Goal: Task Accomplishment & Management: Complete application form

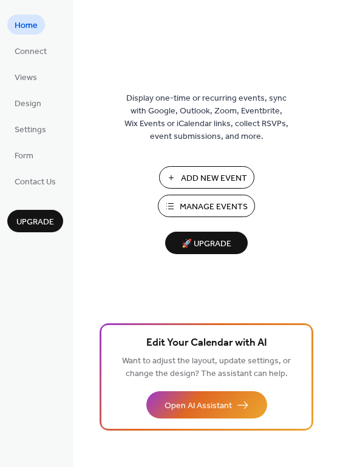
click at [237, 201] on span "Manage Events" at bounding box center [214, 207] width 68 height 13
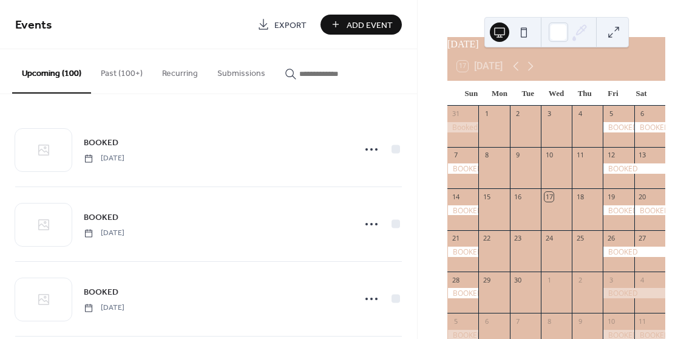
scroll to position [18, 0]
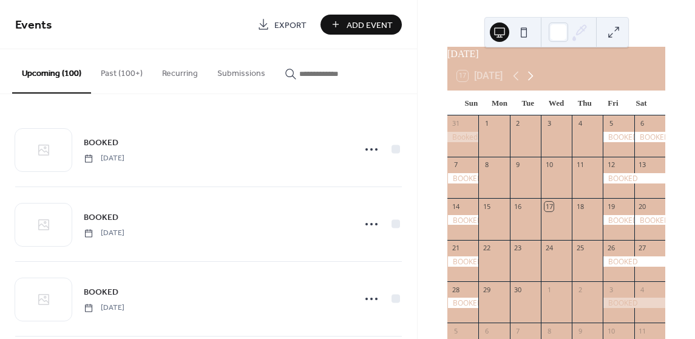
click at [533, 79] on icon at bounding box center [530, 76] width 15 height 15
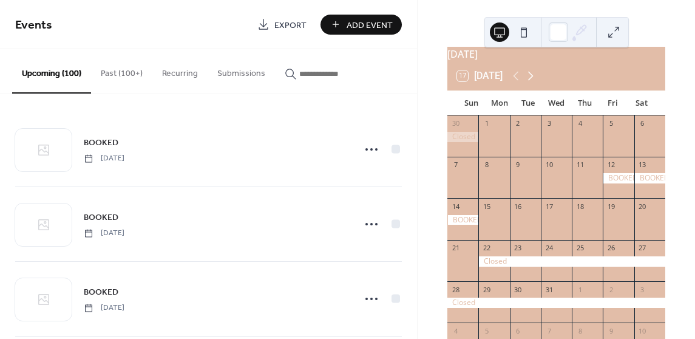
click at [533, 79] on icon at bounding box center [530, 76] width 15 height 15
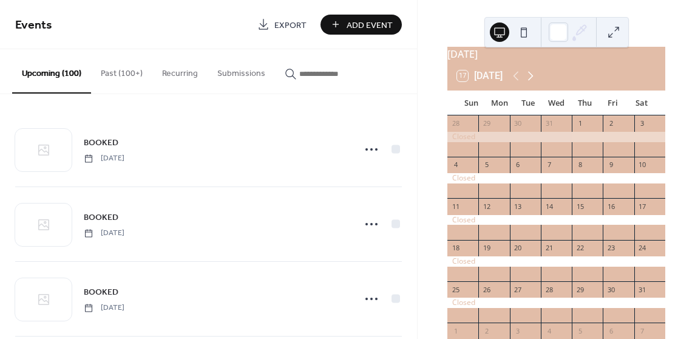
click at [533, 79] on icon at bounding box center [530, 76] width 15 height 15
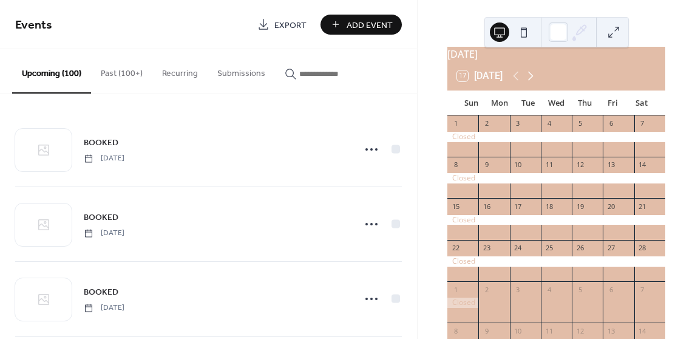
click at [533, 79] on icon at bounding box center [530, 76] width 15 height 15
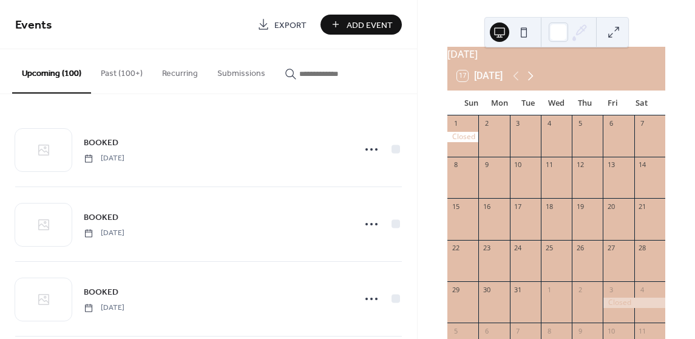
click at [533, 79] on icon at bounding box center [530, 76] width 15 height 15
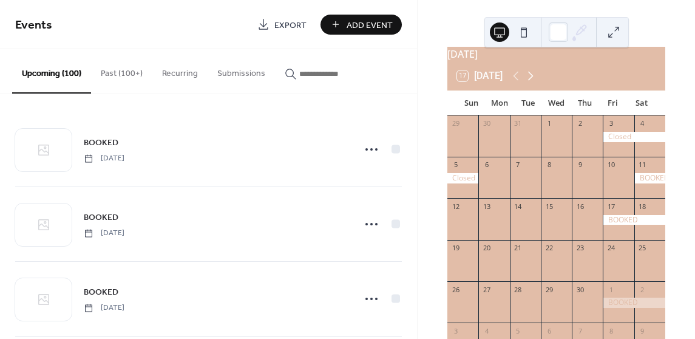
click at [533, 79] on icon at bounding box center [530, 76] width 15 height 15
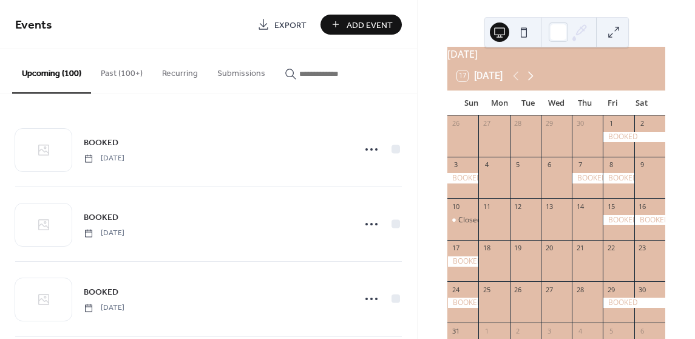
click at [533, 79] on icon at bounding box center [530, 76] width 15 height 15
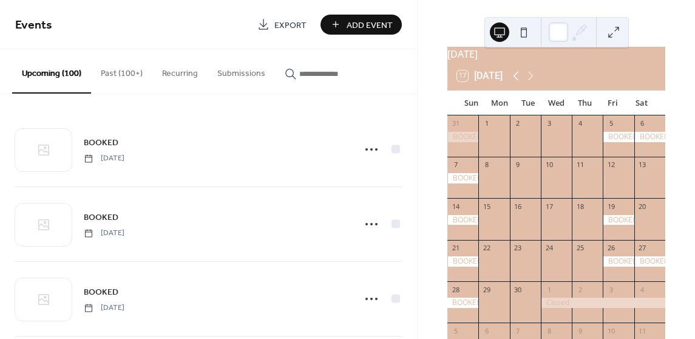
click at [518, 83] on icon at bounding box center [516, 76] width 15 height 15
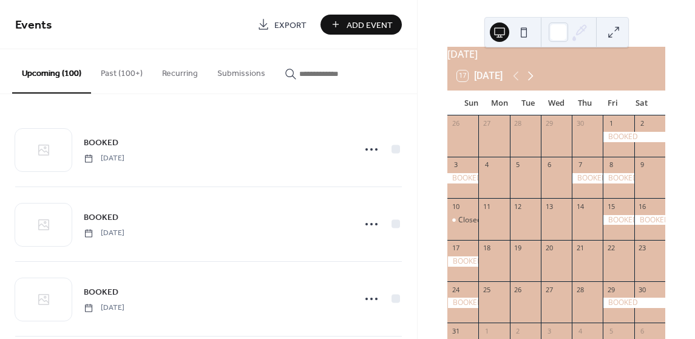
click at [537, 83] on icon at bounding box center [530, 76] width 15 height 15
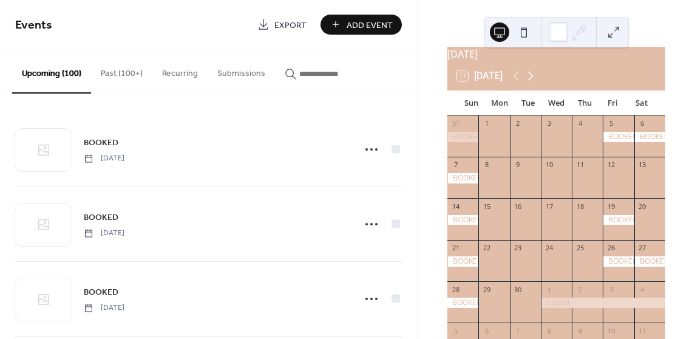
click at [537, 83] on icon at bounding box center [530, 76] width 15 height 15
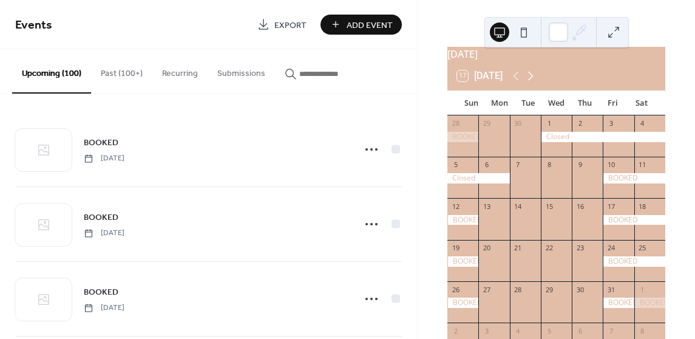
click at [537, 83] on icon at bounding box center [530, 76] width 15 height 15
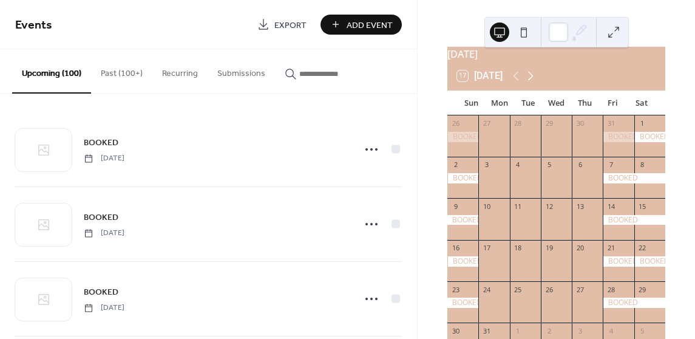
click at [537, 83] on icon at bounding box center [530, 76] width 15 height 15
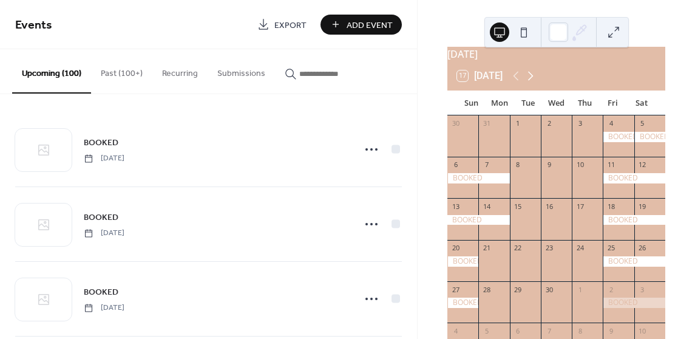
click at [537, 83] on icon at bounding box center [530, 76] width 15 height 15
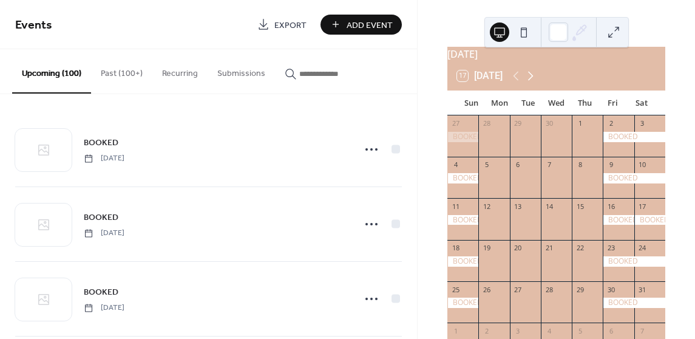
click at [537, 83] on icon at bounding box center [530, 76] width 15 height 15
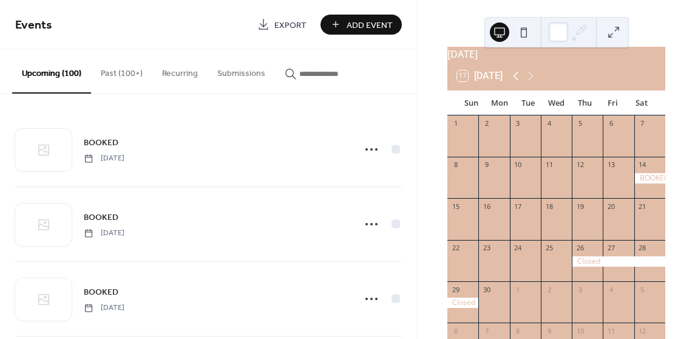
click at [523, 83] on icon at bounding box center [516, 76] width 15 height 15
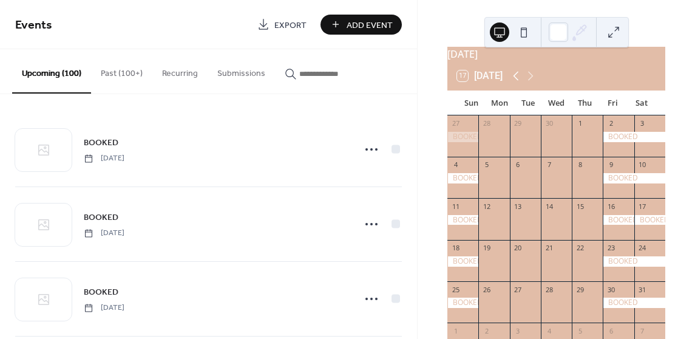
click at [518, 83] on icon at bounding box center [516, 76] width 15 height 15
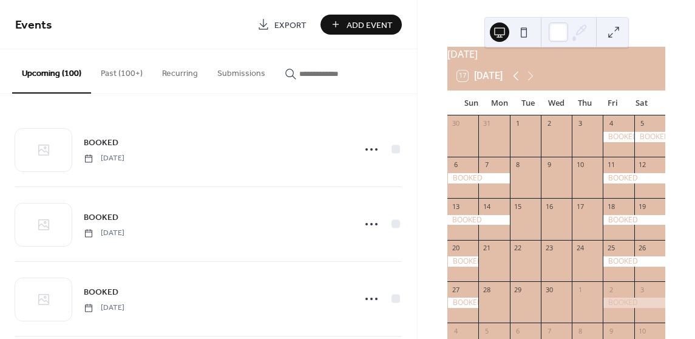
click at [518, 83] on icon at bounding box center [516, 76] width 15 height 15
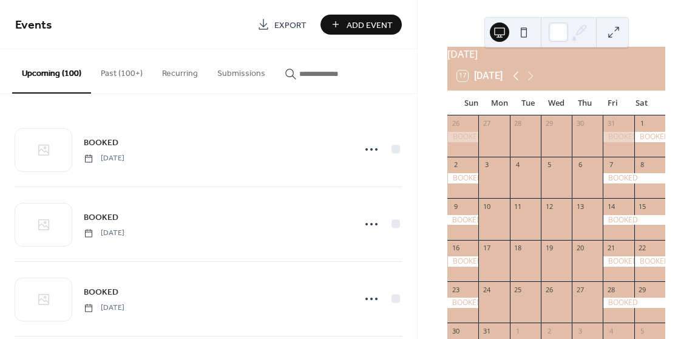
click at [518, 83] on icon at bounding box center [516, 76] width 15 height 15
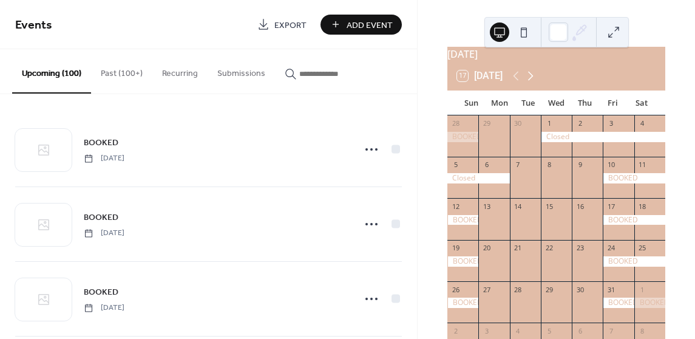
click at [526, 83] on icon at bounding box center [530, 76] width 15 height 15
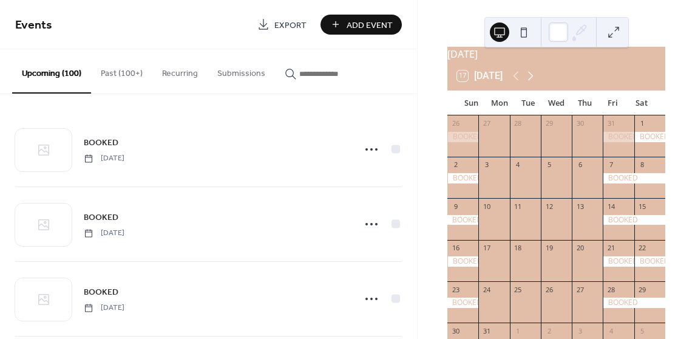
click at [533, 83] on icon at bounding box center [530, 76] width 15 height 15
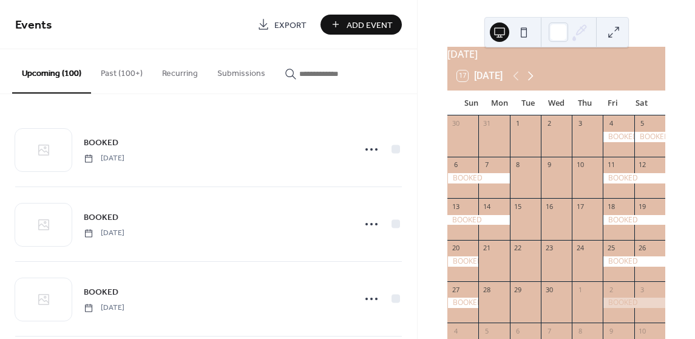
click at [533, 83] on icon at bounding box center [530, 76] width 15 height 15
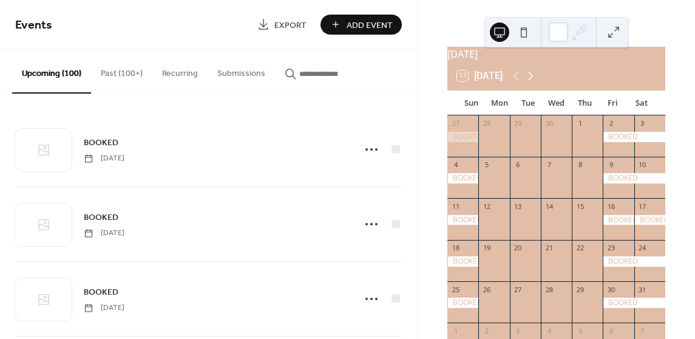
click at [533, 83] on icon at bounding box center [530, 76] width 15 height 15
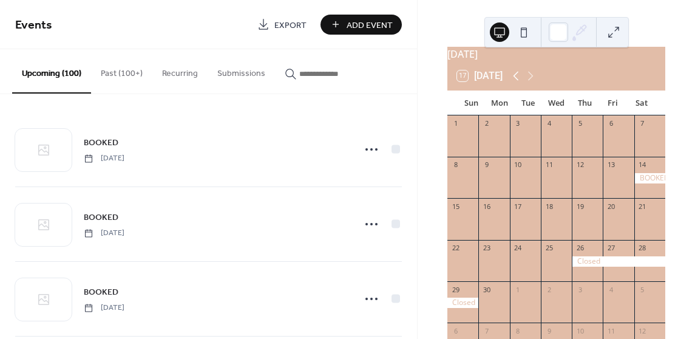
click at [518, 83] on icon at bounding box center [516, 76] width 15 height 15
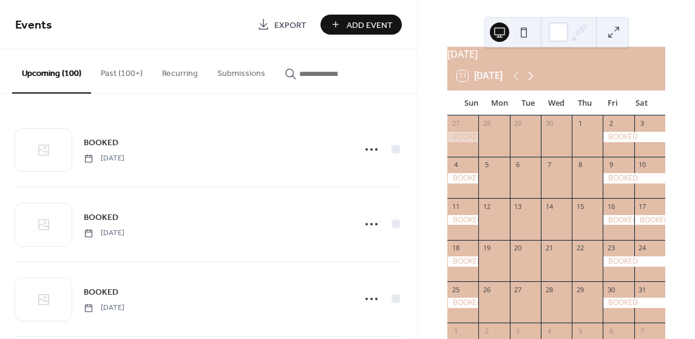
click at [533, 83] on icon at bounding box center [530, 76] width 15 height 15
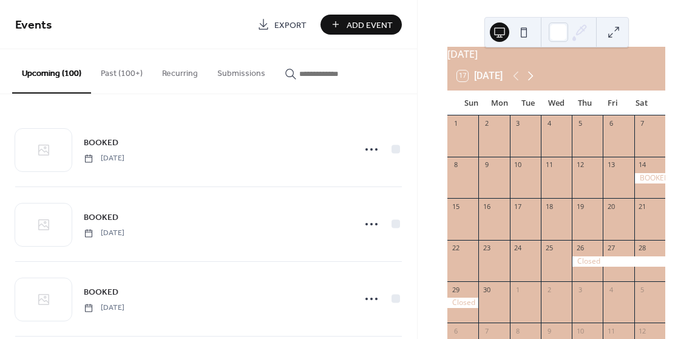
click at [534, 83] on icon at bounding box center [530, 76] width 15 height 15
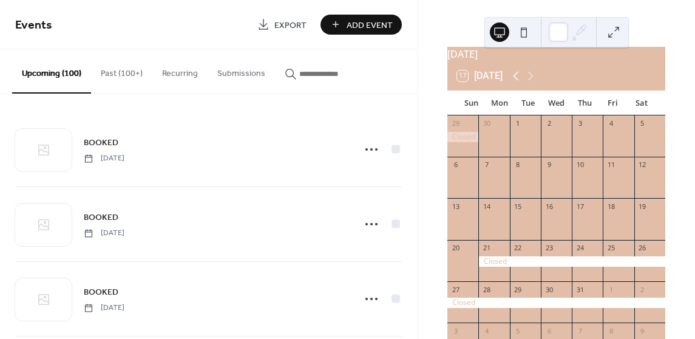
click at [516, 81] on icon at bounding box center [515, 76] width 5 height 9
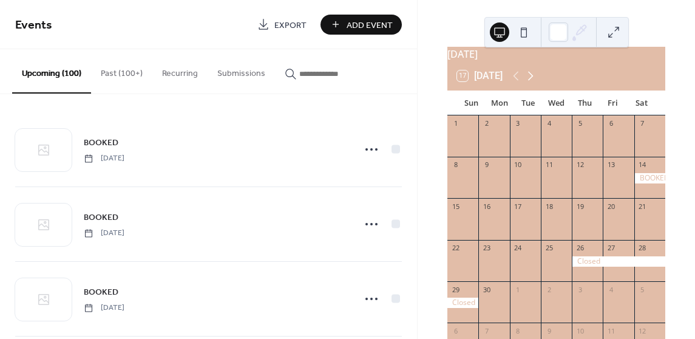
click at [533, 81] on icon at bounding box center [530, 76] width 5 height 9
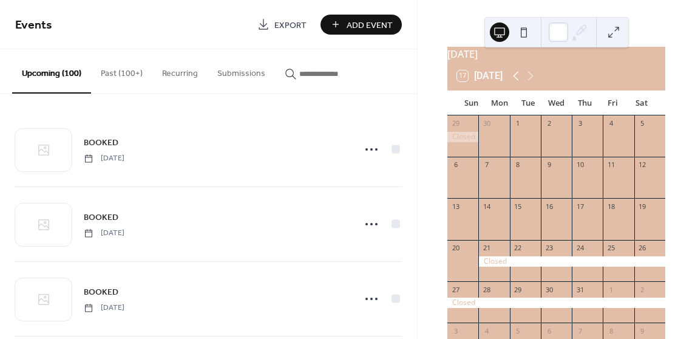
click at [521, 83] on icon at bounding box center [516, 76] width 15 height 15
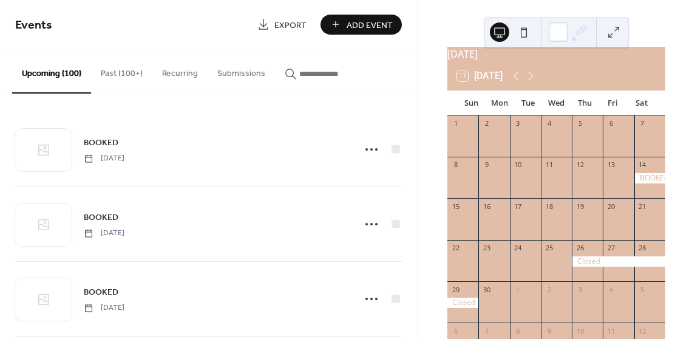
click at [373, 25] on span "Add Event" at bounding box center [370, 25] width 46 height 13
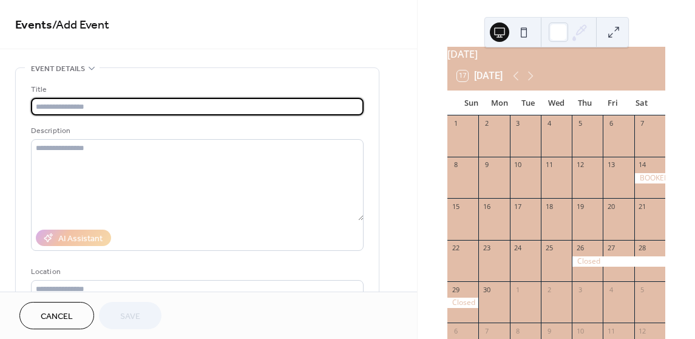
click at [206, 102] on input "text" at bounding box center [197, 107] width 333 height 18
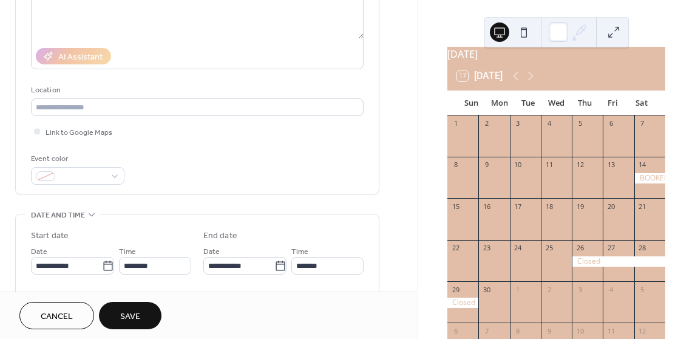
scroll to position [182, 0]
type input "******"
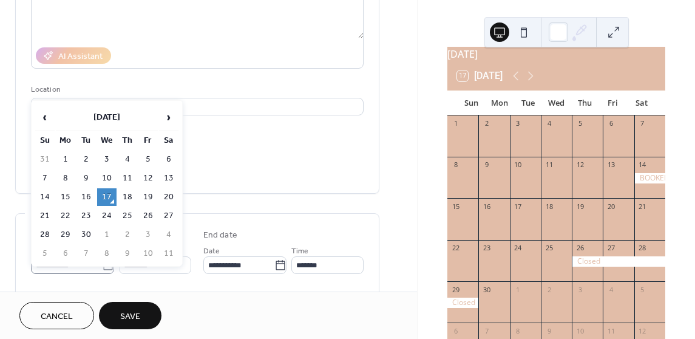
scroll to position [0, 0]
click at [104, 264] on body "**********" at bounding box center [347, 169] width 695 height 339
click at [170, 116] on span "›" at bounding box center [169, 117] width 18 height 24
click at [171, 119] on span "›" at bounding box center [169, 117] width 18 height 24
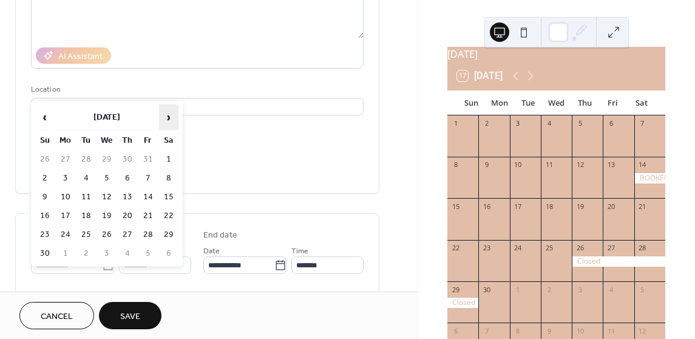
click at [171, 120] on span "›" at bounding box center [169, 117] width 18 height 24
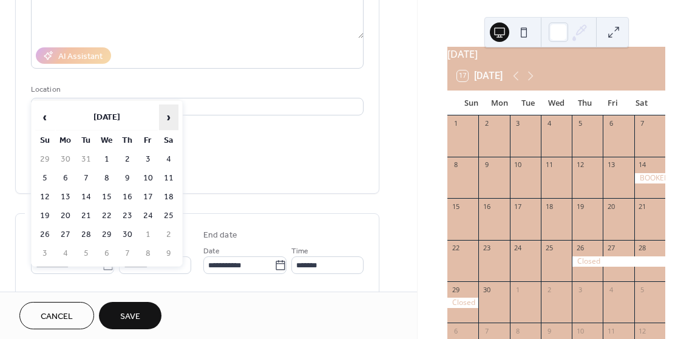
click at [171, 120] on span "›" at bounding box center [169, 117] width 18 height 24
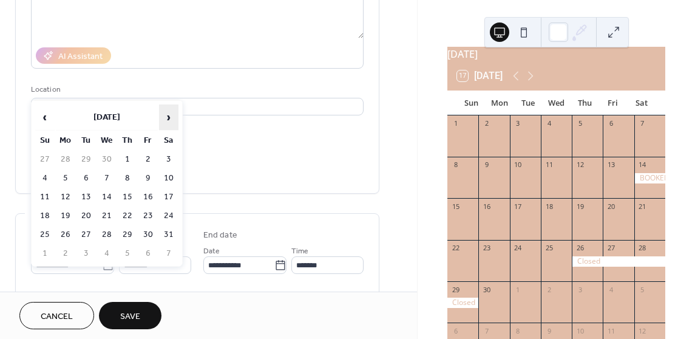
click at [171, 120] on span "›" at bounding box center [169, 117] width 18 height 24
click at [40, 122] on span "‹" at bounding box center [45, 117] width 18 height 24
click at [155, 177] on td "6" at bounding box center [147, 178] width 19 height 18
type input "**********"
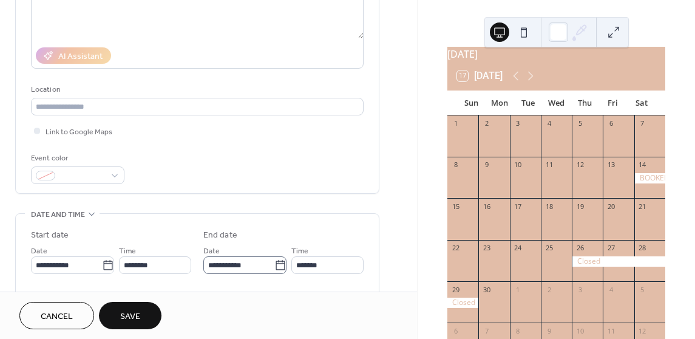
click at [274, 261] on icon at bounding box center [280, 265] width 12 height 12
click at [274, 261] on input "**********" at bounding box center [238, 265] width 71 height 18
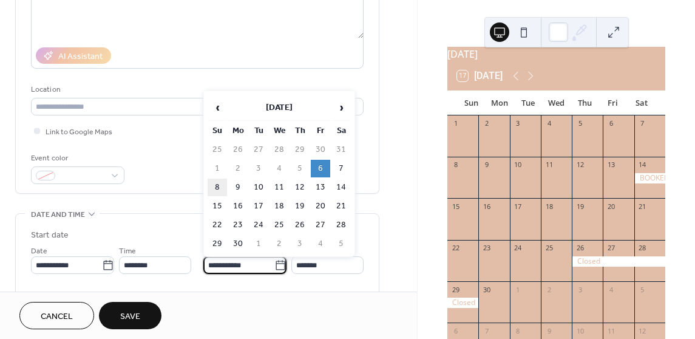
click at [223, 188] on td "8" at bounding box center [217, 187] width 19 height 18
type input "**********"
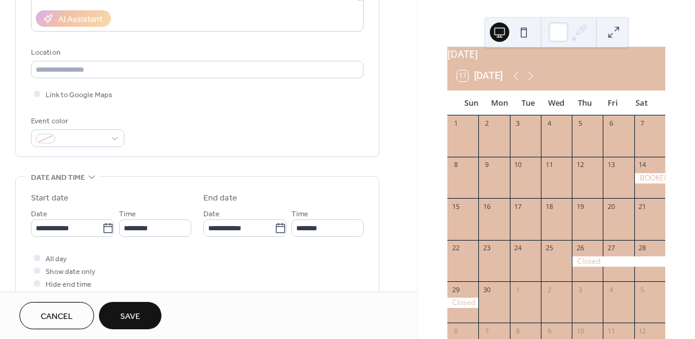
scroll to position [303, 0]
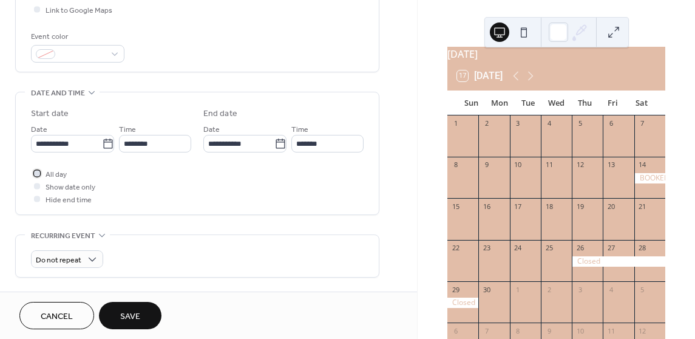
click at [36, 174] on div at bounding box center [37, 173] width 6 height 6
click at [137, 310] on span "Save" at bounding box center [130, 316] width 20 height 13
